Goal: Information Seeking & Learning: Learn about a topic

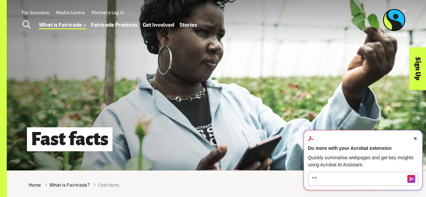
click at [416, 137] on span "Close Acrobat AI Assistant Dialog" at bounding box center [415, 138] width 6 height 6
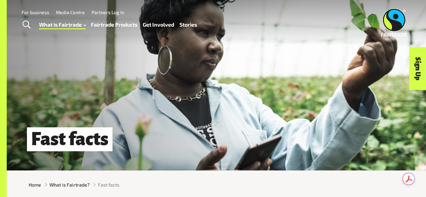
click at [268, 95] on div "Fast facts" at bounding box center [216, 85] width 419 height 170
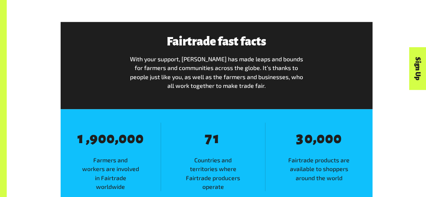
scroll to position [350, 0]
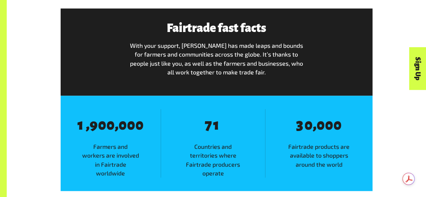
click at [131, 126] on span "0" at bounding box center [131, 125] width 8 height 16
click at [138, 131] on span "0" at bounding box center [139, 125] width 8 height 16
drag, startPoint x: 138, startPoint y: 131, endPoint x: 73, endPoint y: 136, distance: 64.9
click at [73, 134] on span "8 1 , 8 9 8 0 8 0 , 8 0 8 0 8 0" at bounding box center [111, 125] width 88 height 17
click at [145, 144] on div "8 1 , 8 9 8 0 8 0 , 8 0 8 0 8 0 Farmers and workers are involved in Fairtrade w…" at bounding box center [111, 143] width 100 height 69
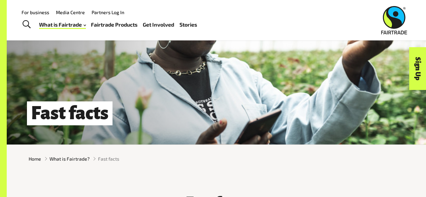
scroll to position [0, 0]
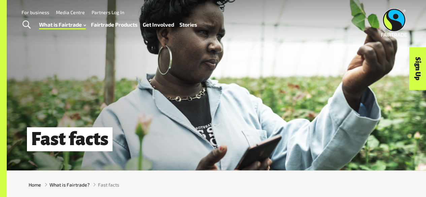
click at [107, 24] on link "Fairtrade Products" at bounding box center [114, 24] width 46 height 9
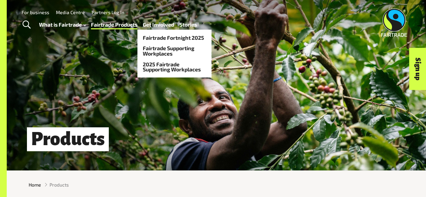
click at [159, 28] on link "Get Involved" at bounding box center [158, 24] width 31 height 9
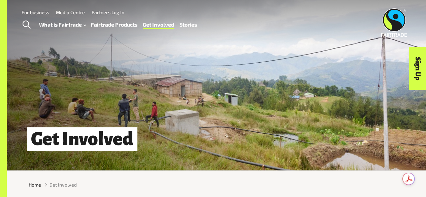
click at [188, 25] on link "Stories" at bounding box center [189, 24] width 18 height 9
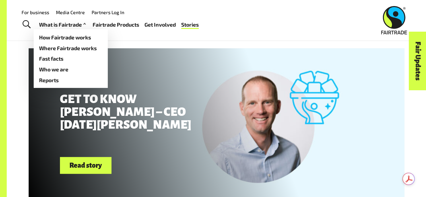
click at [45, 27] on link "What is Fairtrade" at bounding box center [63, 24] width 49 height 9
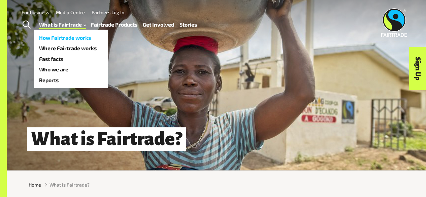
click at [79, 35] on link "How Fairtrade works" at bounding box center [71, 37] width 74 height 11
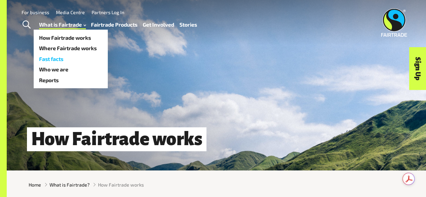
click at [63, 57] on link "Fast facts" at bounding box center [71, 59] width 74 height 11
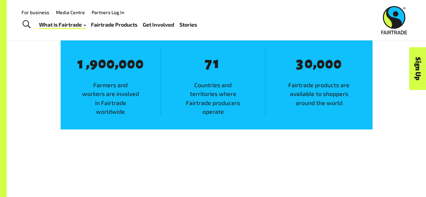
scroll to position [398, 0]
